Goal: Transaction & Acquisition: Purchase product/service

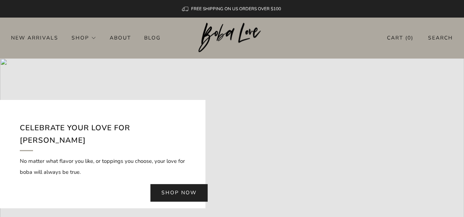
click at [446, 38] on link "Search" at bounding box center [440, 38] width 25 height 12
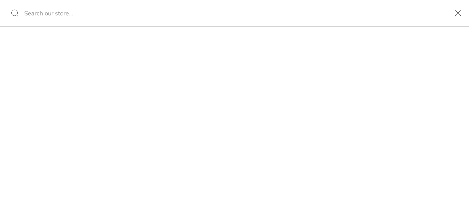
click at [461, 14] on button "close" at bounding box center [458, 13] width 22 height 26
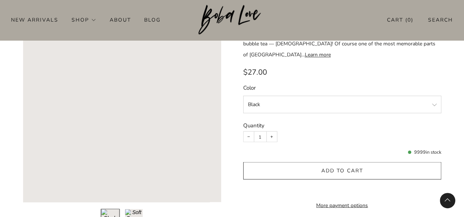
scroll to position [623, 0]
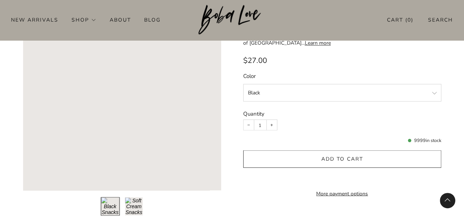
click at [132, 203] on button "Load image into Gallery viewer, 2\a" at bounding box center [134, 206] width 19 height 19
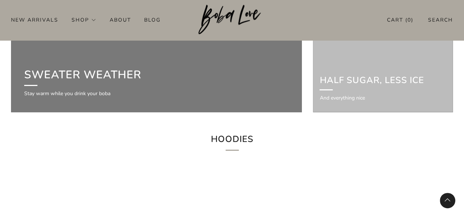
scroll to position [1393, 0]
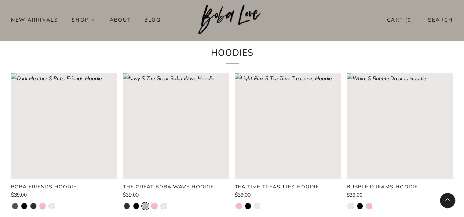
click at [146, 203] on li at bounding box center [145, 206] width 6 height 6
click at [152, 203] on li at bounding box center [154, 206] width 6 height 6
click at [164, 203] on li at bounding box center [164, 206] width 6 height 6
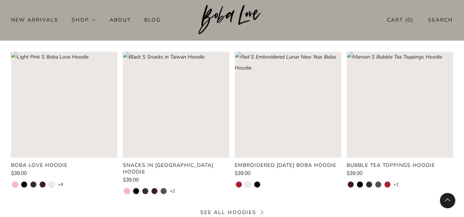
scroll to position [1576, 0]
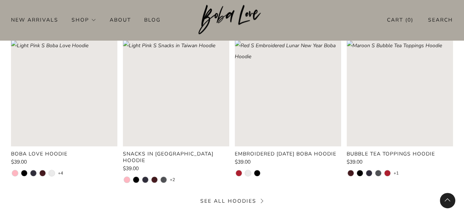
click at [162, 166] on div "$39.00 +2" at bounding box center [176, 175] width 106 height 18
click at [163, 177] on li at bounding box center [164, 180] width 6 height 6
click at [143, 177] on li at bounding box center [145, 180] width 6 height 6
click at [163, 177] on li at bounding box center [164, 180] width 6 height 6
click at [144, 177] on li at bounding box center [145, 180] width 6 height 6
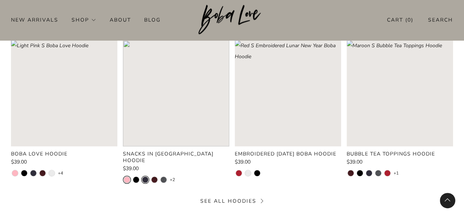
click at [128, 177] on li at bounding box center [127, 180] width 6 height 6
click at [173, 177] on span "+2" at bounding box center [172, 180] width 5 height 6
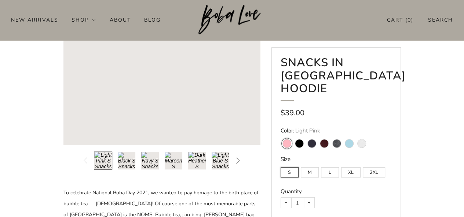
scroll to position [110, 0]
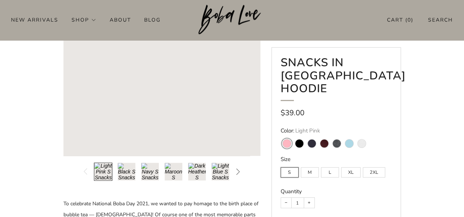
click at [225, 169] on button "Load image into Gallery viewer, 6\a" at bounding box center [220, 172] width 18 height 18
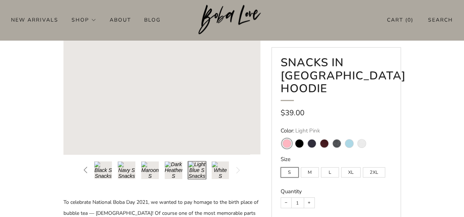
scroll to position [73, 0]
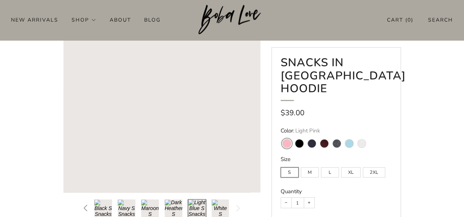
click at [317, 168] on label "M" at bounding box center [310, 173] width 18 height 10
click at [301, 164] on input "M" at bounding box center [300, 164] width 0 height 0
radio input "true"
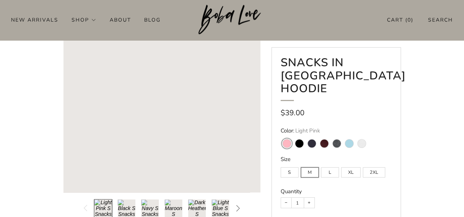
click at [330, 168] on label "L" at bounding box center [330, 173] width 18 height 10
click at [321, 164] on input "L" at bounding box center [320, 164] width 0 height 0
radio input "true"
click at [349, 168] on label "XL" at bounding box center [350, 173] width 19 height 10
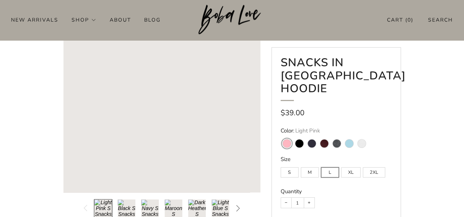
click at [362, 140] on variant-swatch "White" at bounding box center [361, 144] width 8 height 8
click at [355, 135] on input "White" at bounding box center [355, 135] width 0 height 0
radio input "true"
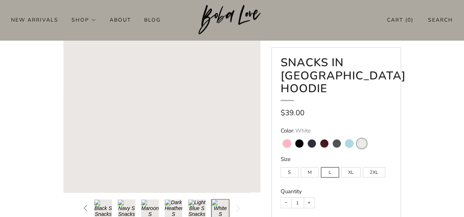
click at [348, 140] on variant-swatch "Light Blue" at bounding box center [349, 144] width 8 height 8
click at [343, 135] on input "Light Blue" at bounding box center [342, 135] width 0 height 0
radio input "true"
click at [332, 140] on variant-swatch "Dark [PERSON_NAME]" at bounding box center [336, 144] width 8 height 8
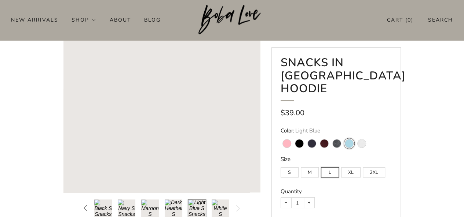
click at [330, 135] on input "Dark [PERSON_NAME]" at bounding box center [330, 135] width 0 height 0
radio input "true"
click at [327, 140] on variant-swatch "Maroon" at bounding box center [324, 144] width 8 height 8
click at [318, 135] on input "Maroon" at bounding box center [317, 135] width 0 height 0
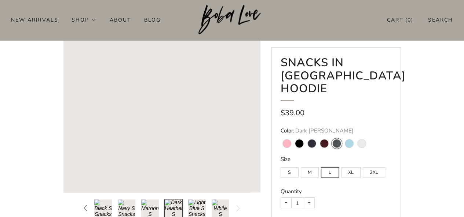
radio input "true"
click at [313, 140] on variant-swatch "Navy" at bounding box center [312, 144] width 8 height 8
click at [305, 135] on input "Navy" at bounding box center [305, 135] width 0 height 0
radio input "true"
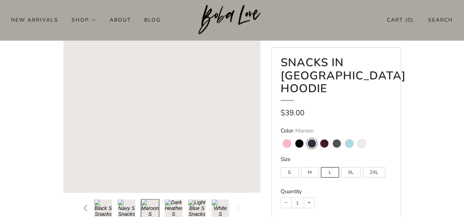
radio input "true"
click at [300, 140] on variant-swatch "Black" at bounding box center [299, 144] width 8 height 8
click at [293, 135] on input "Black" at bounding box center [292, 135] width 0 height 0
radio input "true"
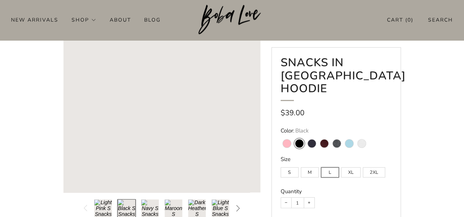
click at [287, 140] on variant-swatch "Light Pink" at bounding box center [287, 144] width 8 height 8
click at [280, 135] on input "Light Pink" at bounding box center [280, 135] width 0 height 0
radio input "true"
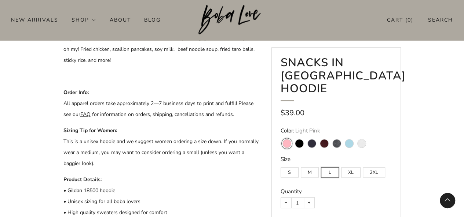
scroll to position [260, 0]
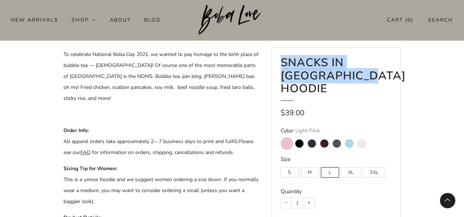
drag, startPoint x: 353, startPoint y: 77, endPoint x: 282, endPoint y: 66, distance: 71.3
click at [282, 66] on h1 "Snacks in [GEOGRAPHIC_DATA] Hoodie" at bounding box center [335, 78] width 111 height 45
copy h1 "Snacks in [GEOGRAPHIC_DATA] Hoodie"
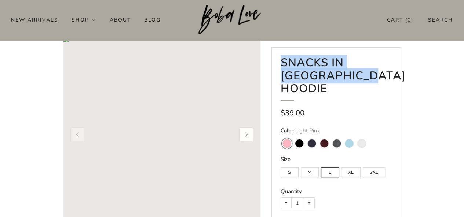
scroll to position [0, 0]
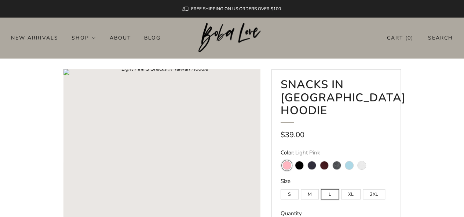
drag, startPoint x: 438, startPoint y: 98, endPoint x: 423, endPoint y: 97, distance: 14.7
